Goal: Information Seeking & Learning: Find specific fact

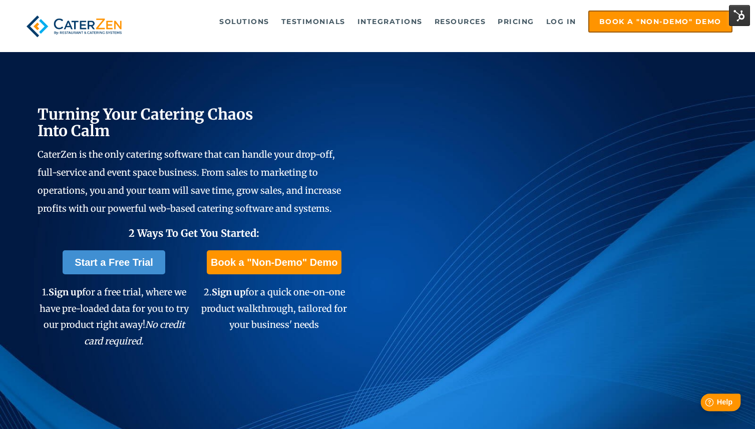
click at [726, 405] on span "Help" at bounding box center [724, 402] width 16 height 9
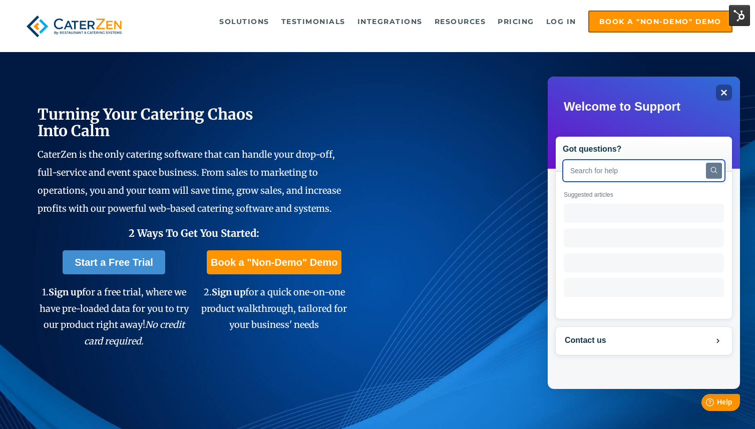
click at [618, 174] on input "text" at bounding box center [643, 171] width 162 height 22
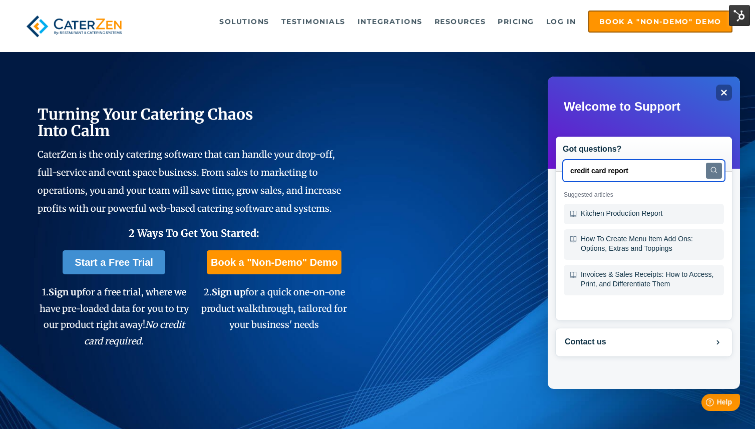
type input "credit card report"
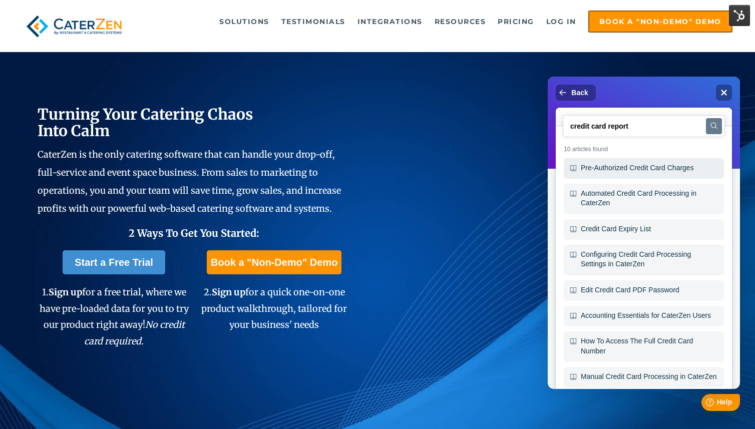
click at [637, 167] on div "Pre-Authorized Credit Card Charges" at bounding box center [643, 168] width 160 height 21
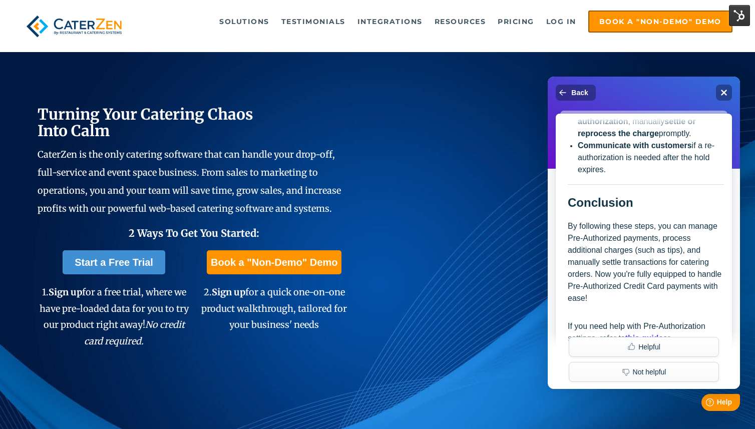
scroll to position [2987, 0]
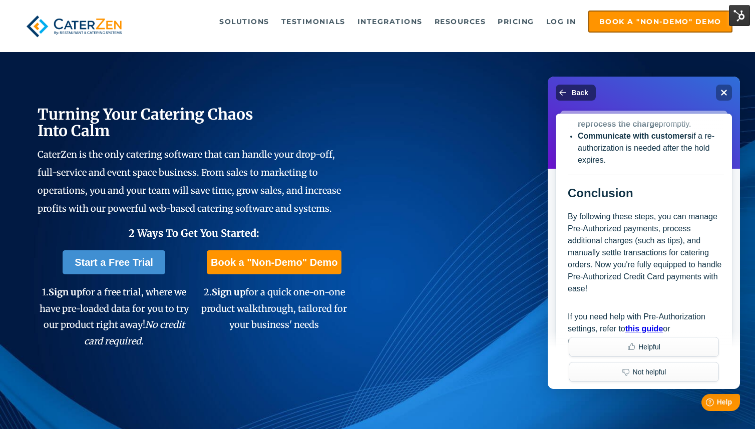
click at [586, 91] on span "Back" at bounding box center [579, 93] width 17 height 8
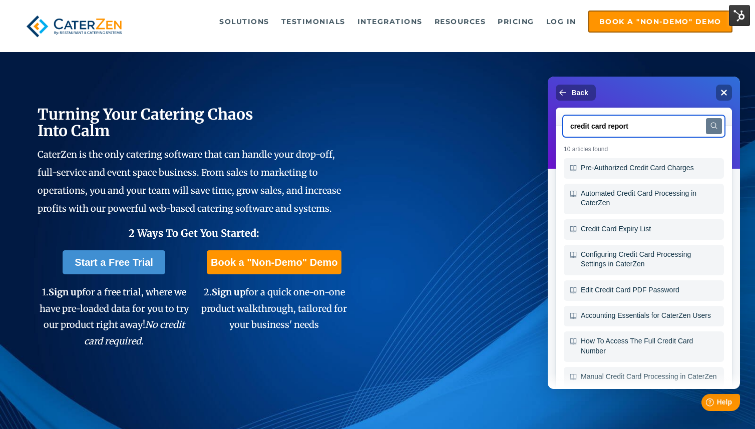
click at [611, 125] on input "credit card report" at bounding box center [643, 126] width 162 height 22
click at [640, 125] on input "credit card report" at bounding box center [643, 126] width 162 height 22
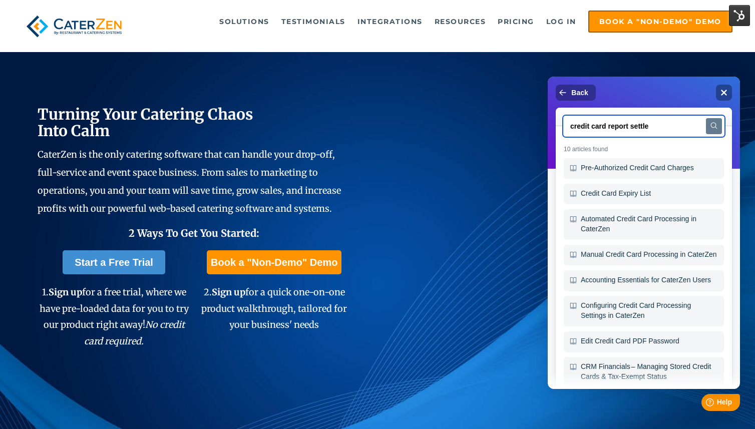
drag, startPoint x: 639, startPoint y: 125, endPoint x: 686, endPoint y: 133, distance: 47.7
click at [685, 133] on input "credit card report settle" at bounding box center [643, 126] width 162 height 22
drag, startPoint x: 607, startPoint y: 126, endPoint x: 529, endPoint y: 126, distance: 78.1
click at [547, 81] on html "Back Close credit card report settling Search 10 articles found Pre-Authorized …" at bounding box center [643, 79] width 192 height 4
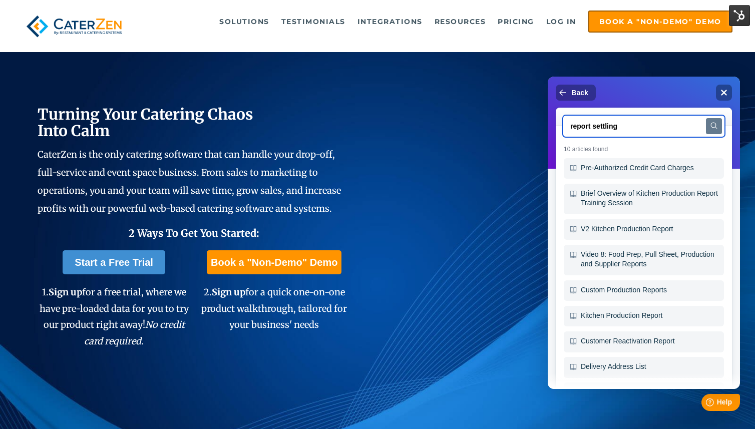
click at [622, 131] on input "report settling" at bounding box center [643, 126] width 162 height 22
type input "report settle"
